Goal: Transaction & Acquisition: Download file/media

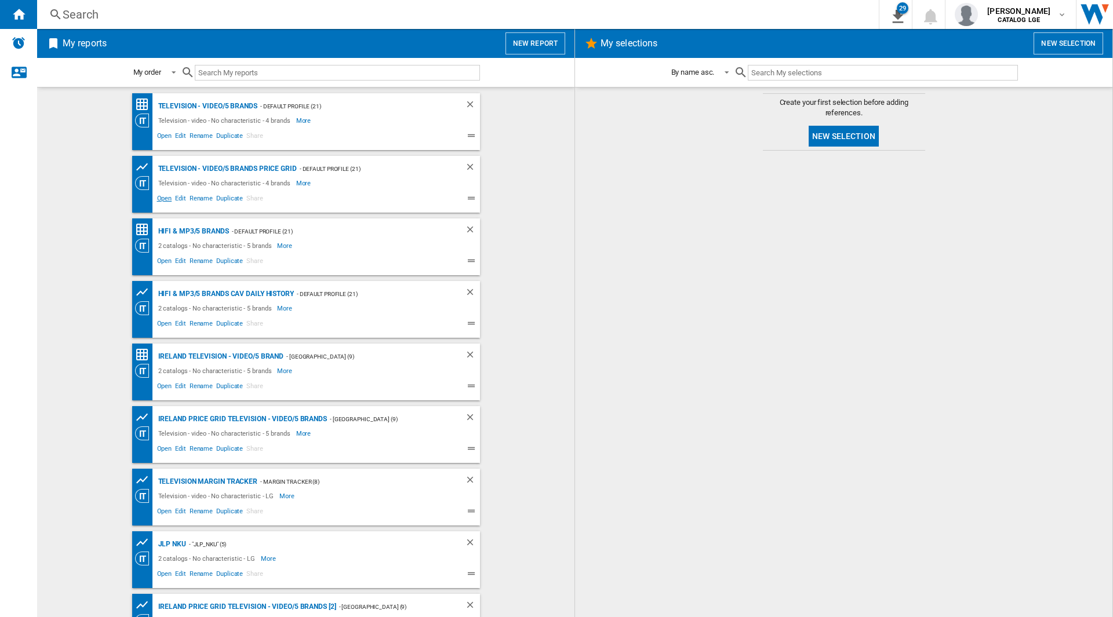
click at [163, 198] on span "Open" at bounding box center [164, 200] width 19 height 14
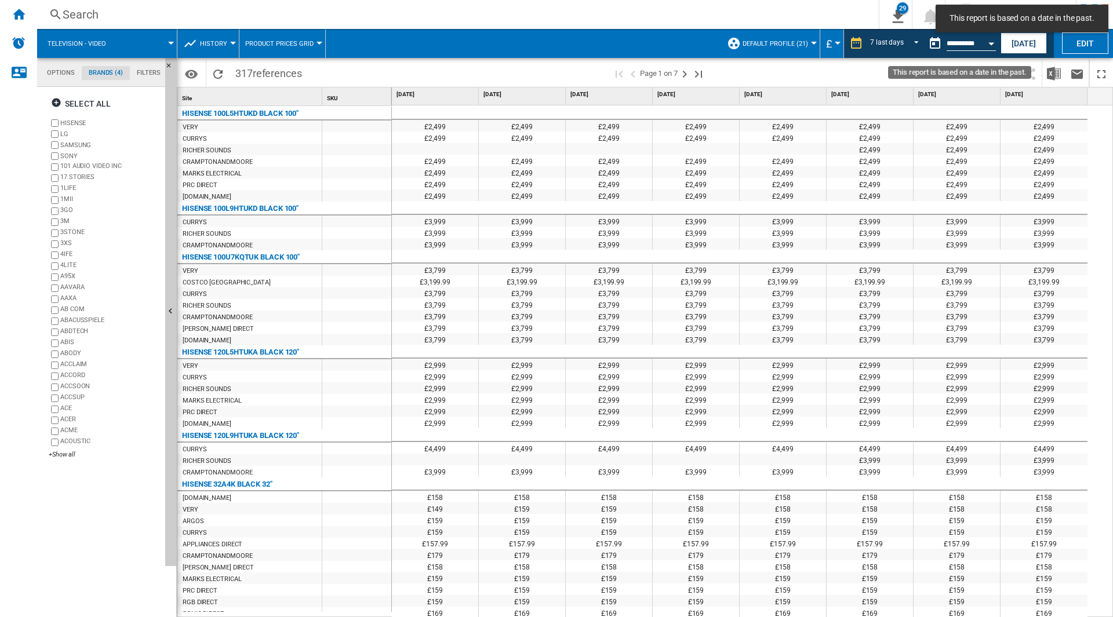
click at [984, 38] on button "Open calendar" at bounding box center [990, 41] width 21 height 21
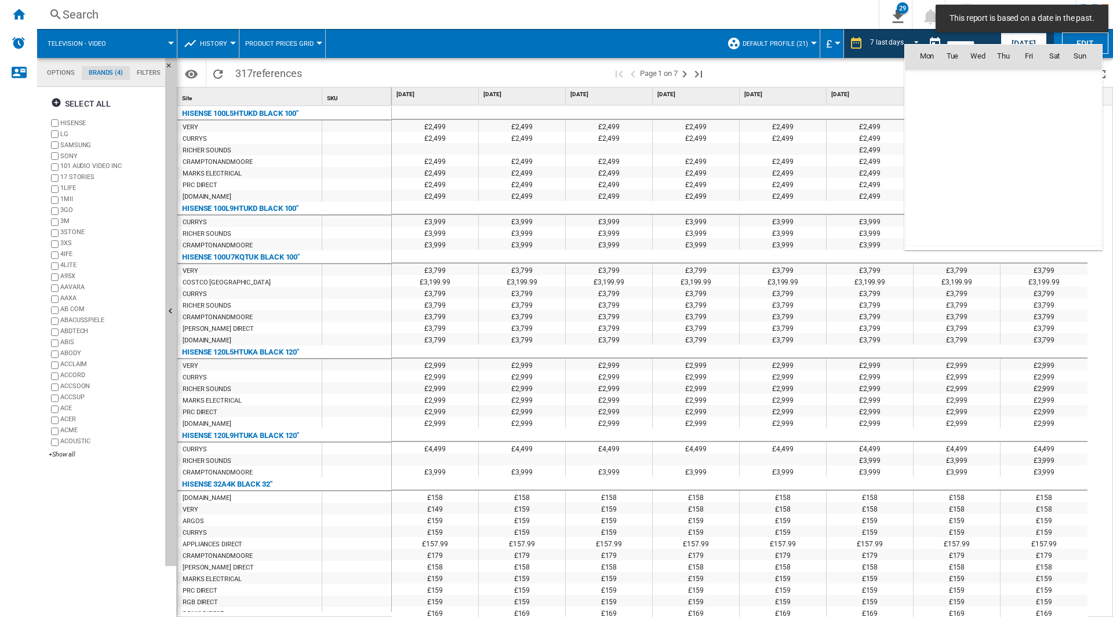
scroll to position [2610, 0]
click at [1019, 46] on th "Fri" at bounding box center [1028, 56] width 25 height 23
click at [1023, 44] on div "Mon Tue Wed Thu Fri Sat [DATE] 1 2 3 4 5 6 7 8 9 10 11 12 13 14 15 16 17 18 19 …" at bounding box center [1003, 147] width 198 height 206
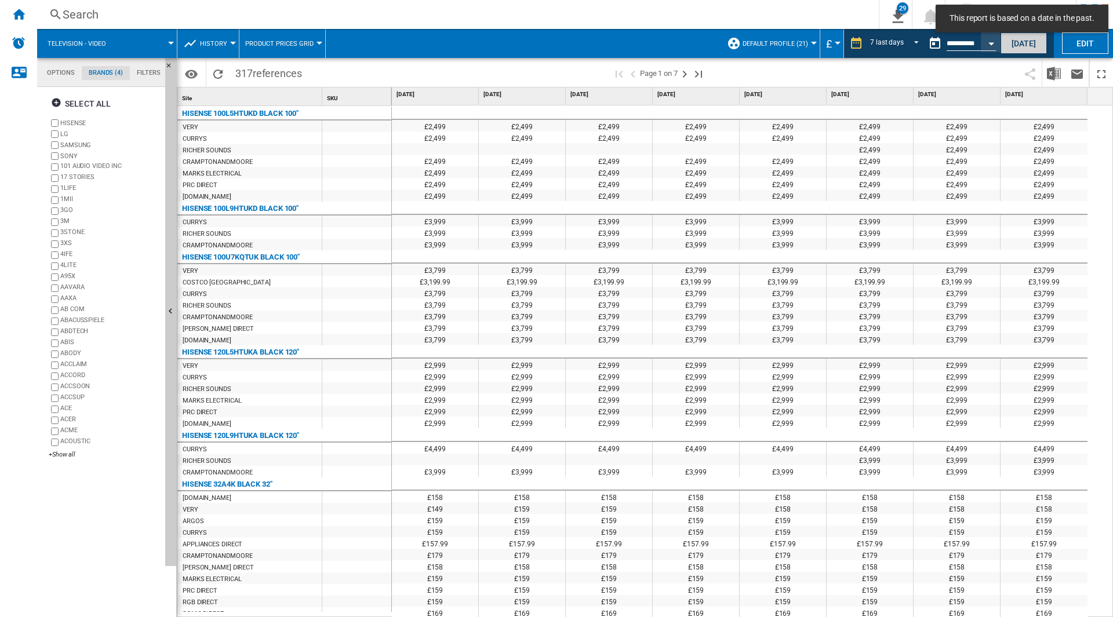
click at [1021, 42] on button "[DATE]" at bounding box center [1023, 42] width 46 height 21
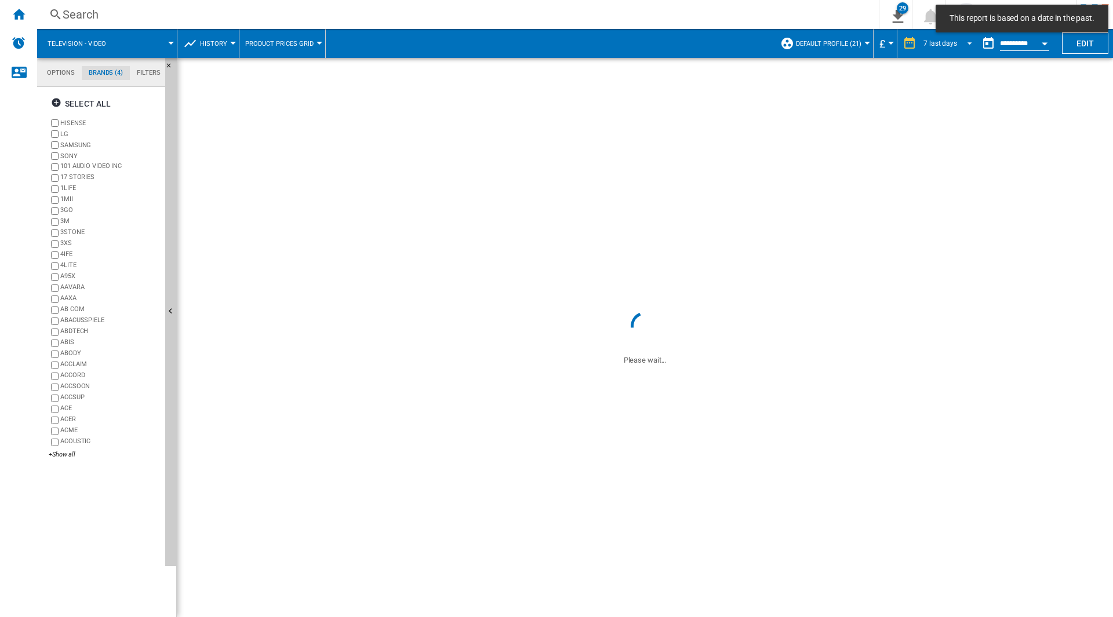
click at [931, 45] on div "7 last days" at bounding box center [940, 43] width 34 height 8
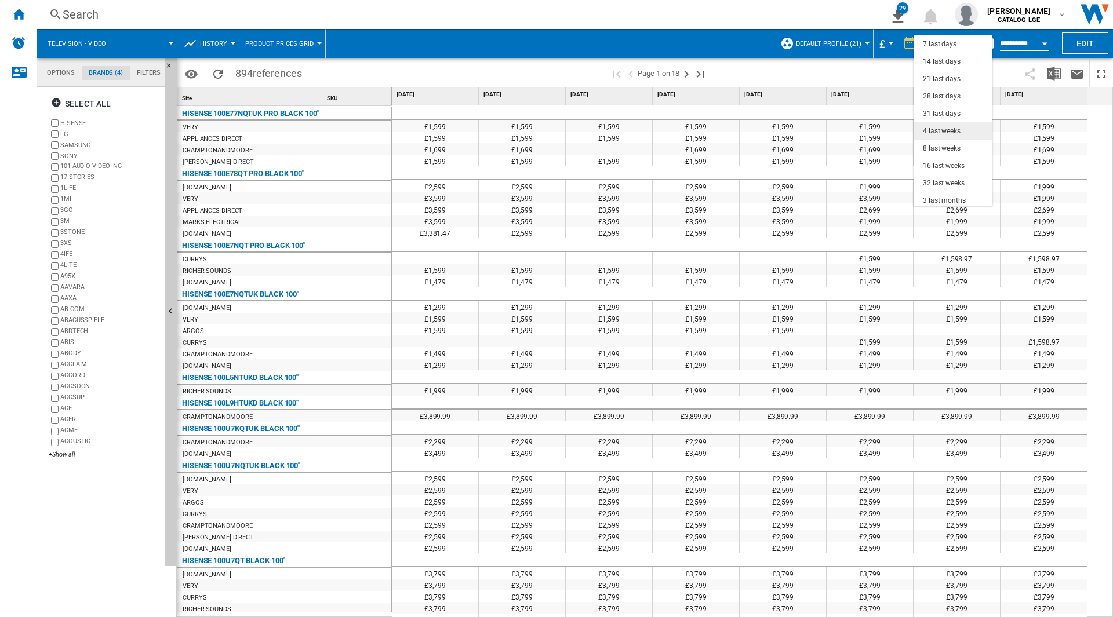
click at [959, 132] on div "4 last weeks" at bounding box center [941, 131] width 38 height 10
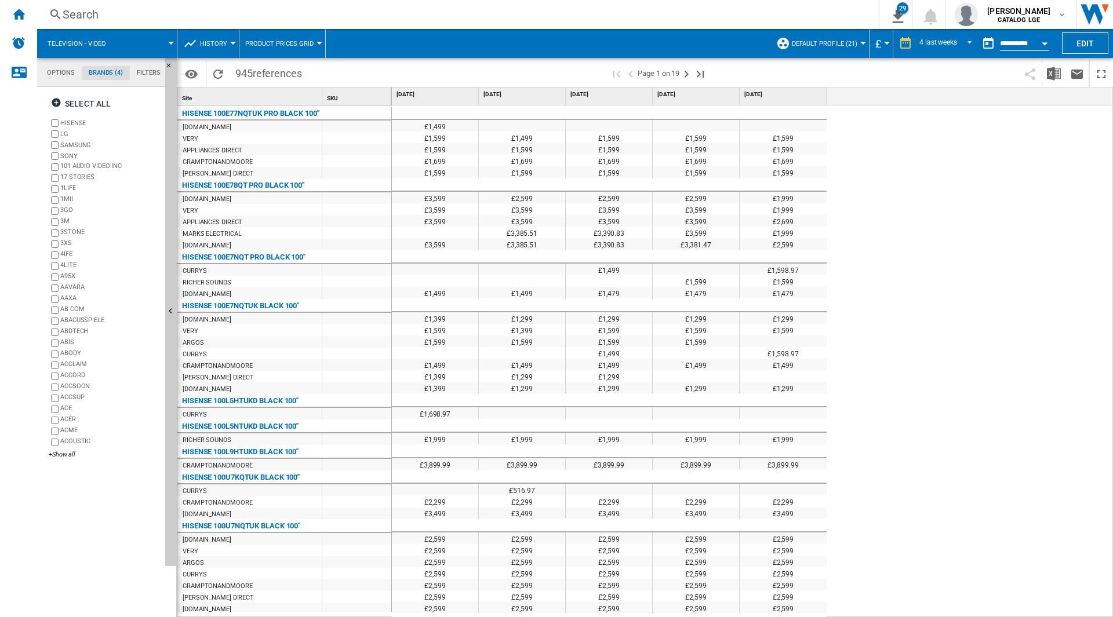
click at [1048, 39] on button "Open calendar" at bounding box center [1044, 41] width 21 height 21
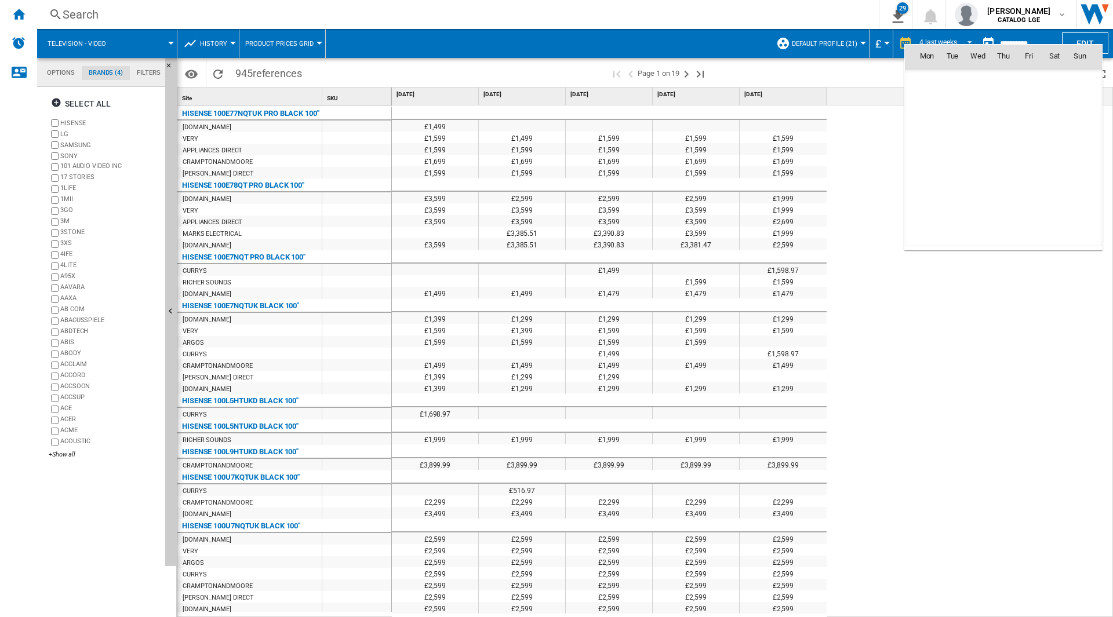
scroll to position [5528, 0]
click at [1052, 110] on span "6" at bounding box center [1053, 106] width 23 height 23
type input "**********"
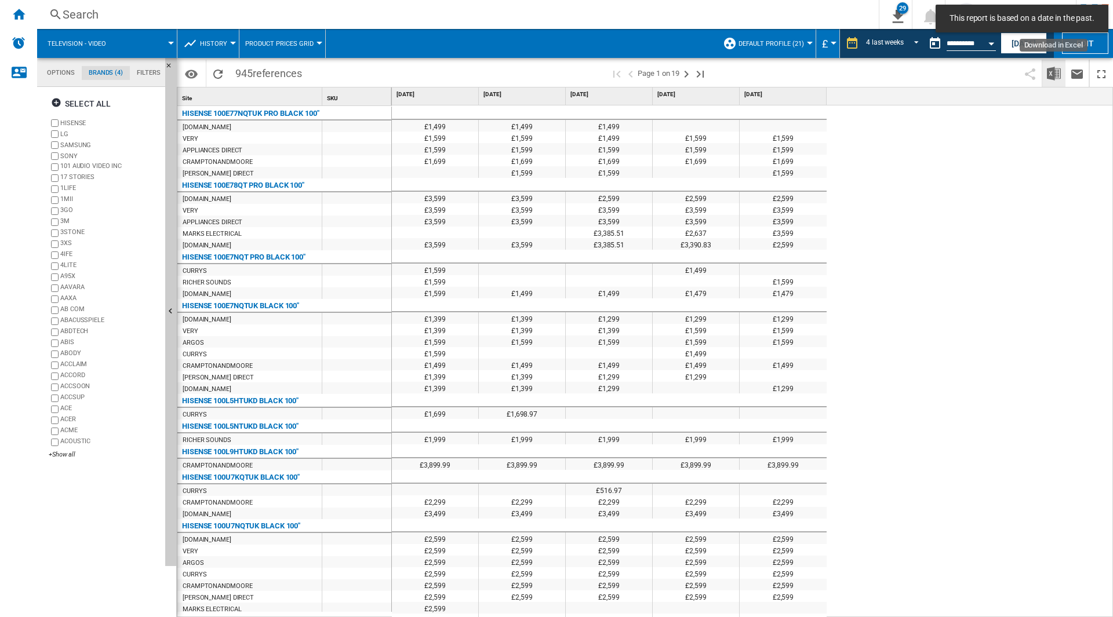
click at [1051, 73] on img "Download in Excel" at bounding box center [1054, 74] width 14 height 14
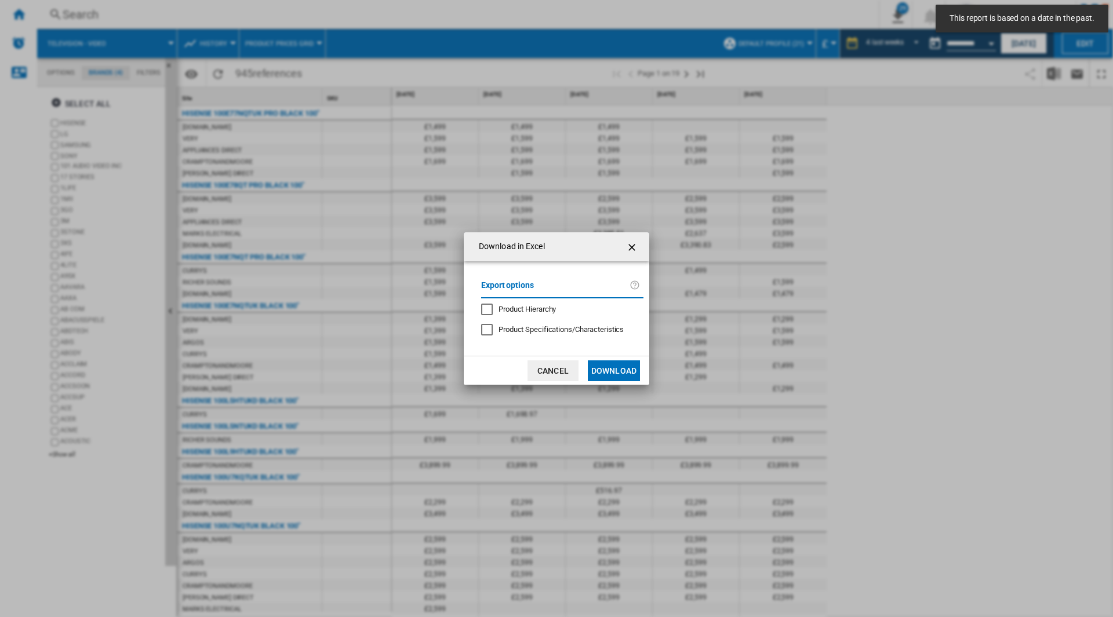
click at [619, 369] on button "Download" at bounding box center [614, 370] width 52 height 21
